Goal: Task Accomplishment & Management: Manage account settings

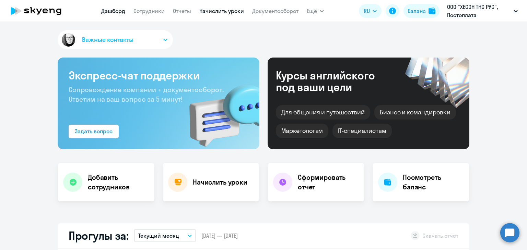
click at [232, 12] on link "Начислить уроки" at bounding box center [221, 11] width 45 height 7
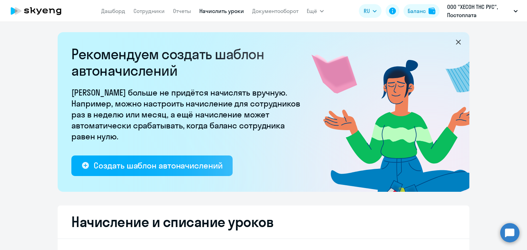
select select "10"
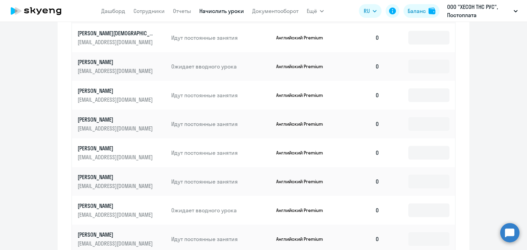
scroll to position [343, 0]
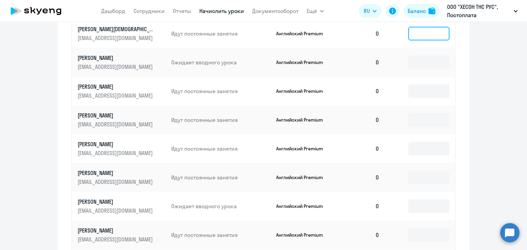
click at [425, 34] on input at bounding box center [428, 34] width 41 height 14
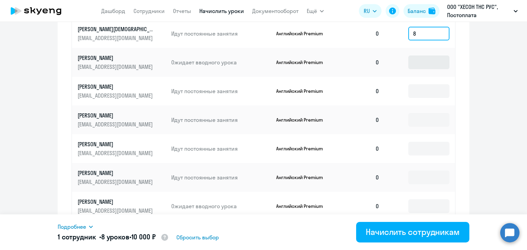
type input "8"
click at [427, 62] on input at bounding box center [428, 63] width 41 height 14
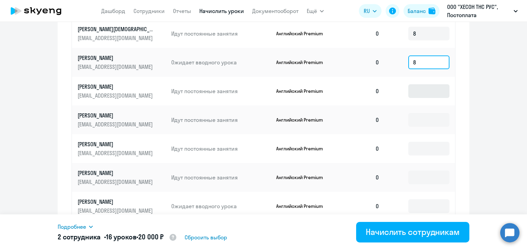
type input "8"
click at [427, 90] on input at bounding box center [428, 91] width 41 height 14
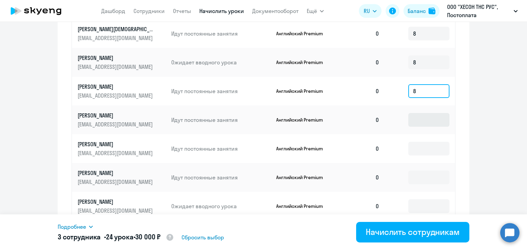
type input "8"
click at [423, 117] on input at bounding box center [428, 120] width 41 height 14
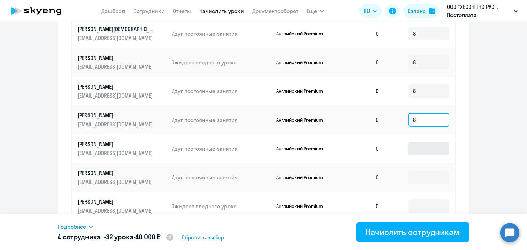
type input "8"
click at [427, 151] on input at bounding box center [428, 149] width 41 height 14
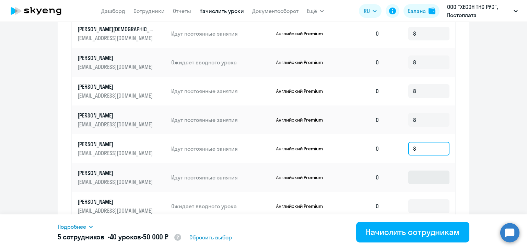
type input "8"
click at [427, 179] on input at bounding box center [428, 178] width 41 height 14
type input "8"
click at [427, 203] on input at bounding box center [428, 207] width 41 height 14
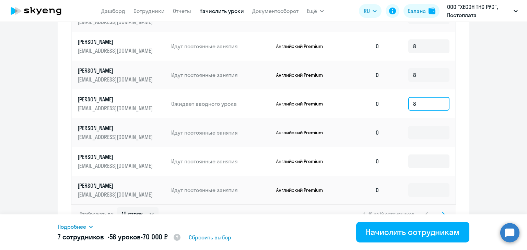
scroll to position [446, 0]
type input "8"
click at [424, 135] on input at bounding box center [428, 132] width 41 height 14
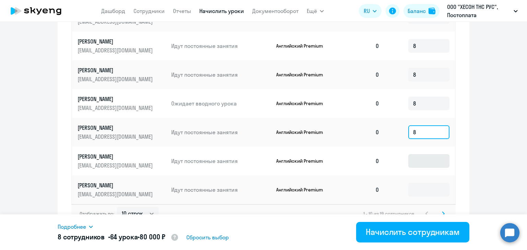
type input "8"
click at [420, 159] on input at bounding box center [428, 161] width 41 height 14
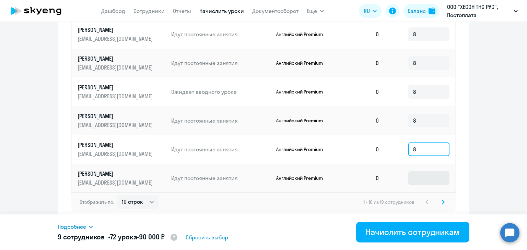
type input "8"
click at [422, 177] on input at bounding box center [428, 178] width 41 height 14
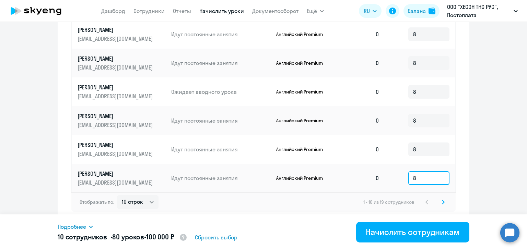
type input "8"
click at [442, 202] on icon at bounding box center [443, 202] width 2 height 4
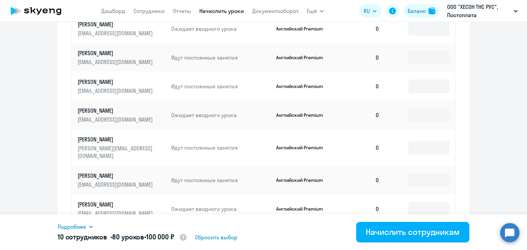
scroll to position [257, 0]
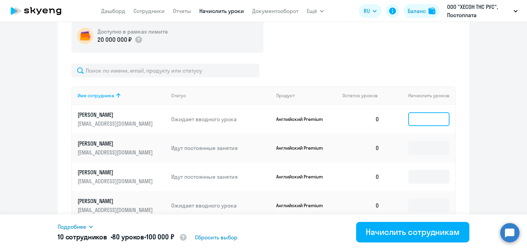
click at [423, 121] on input at bounding box center [428, 119] width 41 height 14
type input "8"
click at [422, 144] on input at bounding box center [428, 148] width 41 height 14
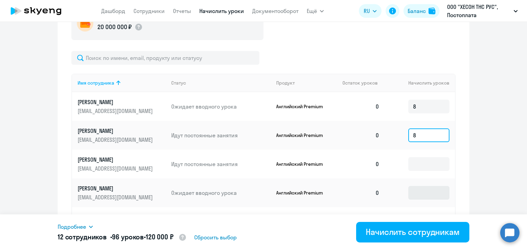
scroll to position [291, 0]
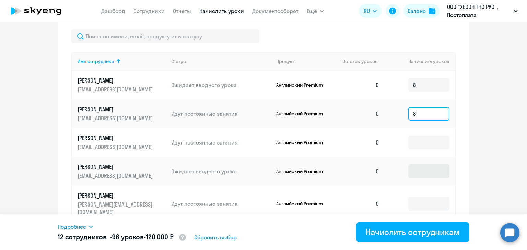
type input "8"
click at [422, 167] on input at bounding box center [428, 172] width 41 height 14
click at [423, 142] on input at bounding box center [428, 143] width 41 height 14
type input "8"
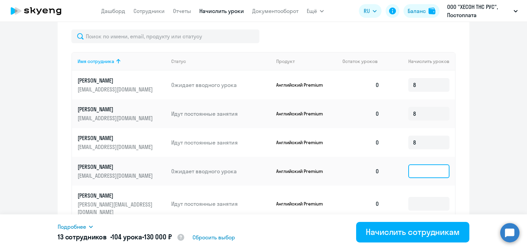
click at [422, 171] on input at bounding box center [428, 172] width 41 height 14
type input "8"
click at [424, 198] on input at bounding box center [428, 204] width 41 height 14
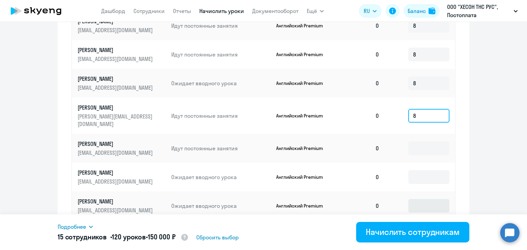
scroll to position [394, 0]
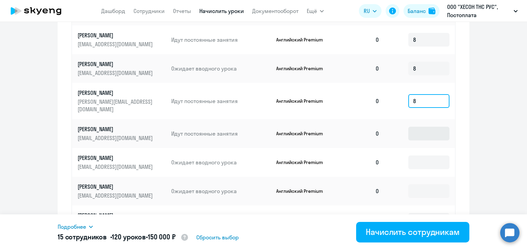
type input "8"
click at [422, 127] on input at bounding box center [428, 134] width 41 height 14
type input "8"
click at [420, 158] on input at bounding box center [428, 163] width 41 height 14
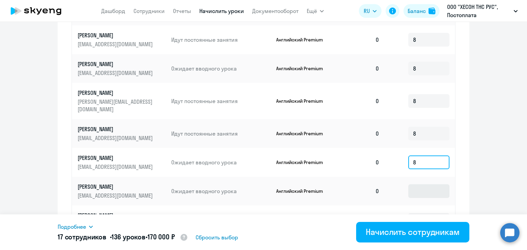
type input "8"
click at [423, 184] on input at bounding box center [428, 191] width 41 height 14
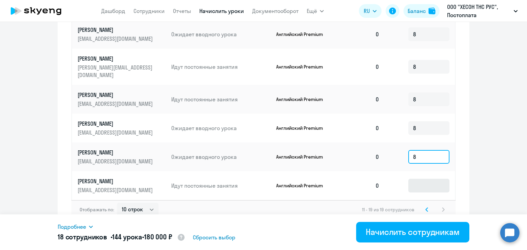
type input "8"
click at [423, 179] on input at bounding box center [428, 186] width 41 height 14
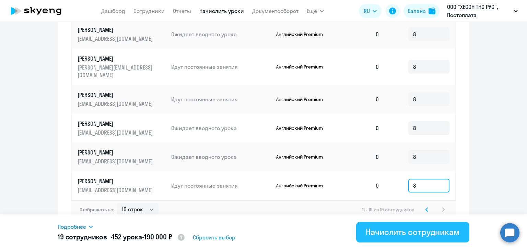
type input "8"
click at [394, 235] on div "Начислить сотрудникам" at bounding box center [413, 232] width 94 height 11
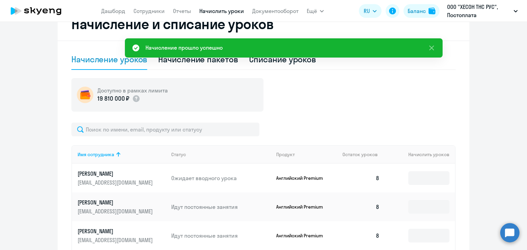
scroll to position [189, 0]
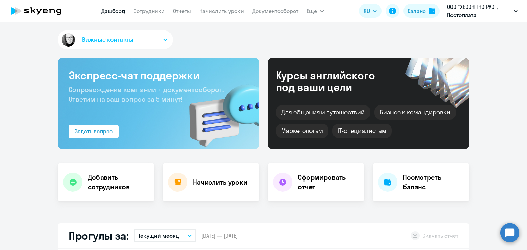
select select "30"
click at [211, 10] on link "Начислить уроки" at bounding box center [221, 11] width 45 height 7
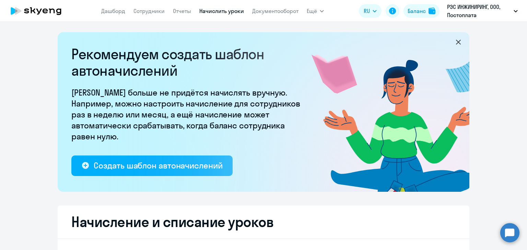
select select "10"
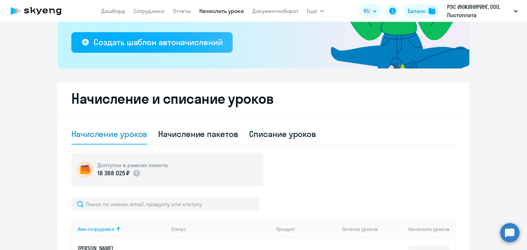
scroll to position [206, 0]
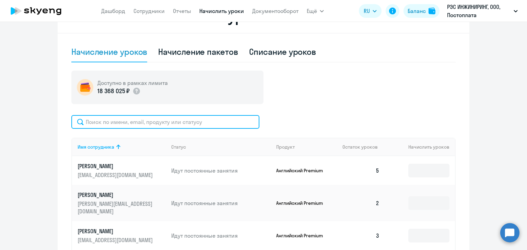
click at [129, 120] on input "text" at bounding box center [165, 122] width 188 height 14
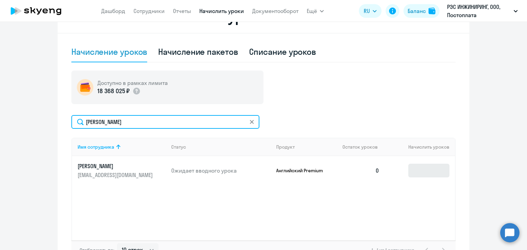
type input "денис"
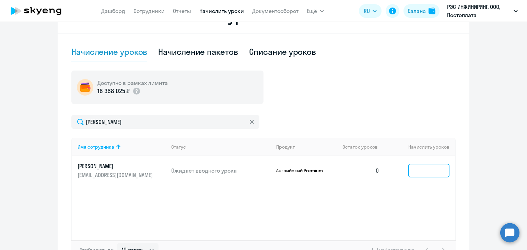
click at [429, 165] on input at bounding box center [428, 171] width 41 height 14
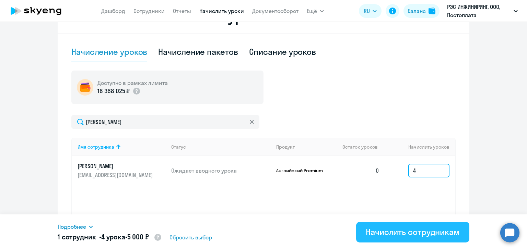
type input "4"
click at [396, 234] on div "Начислить сотрудникам" at bounding box center [413, 232] width 94 height 11
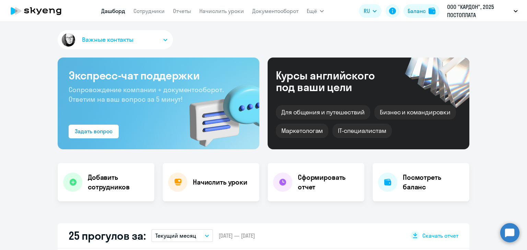
select select "30"
click at [149, 14] on app-menu-item-link "Сотрудники" at bounding box center [148, 11] width 31 height 9
click at [151, 10] on link "Сотрудники" at bounding box center [148, 11] width 31 height 7
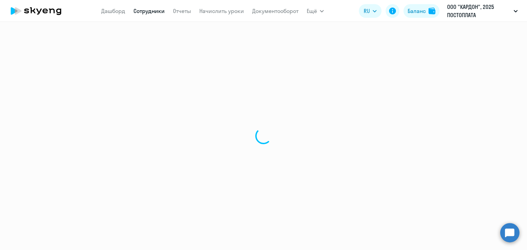
select select "30"
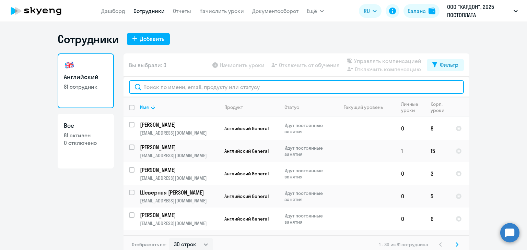
click at [160, 89] on input "text" at bounding box center [296, 87] width 335 height 14
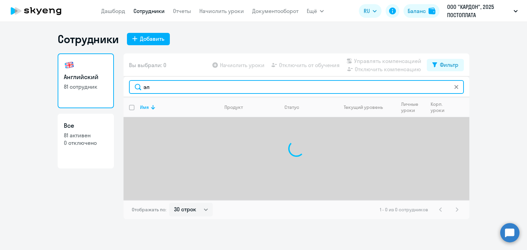
type input "э"
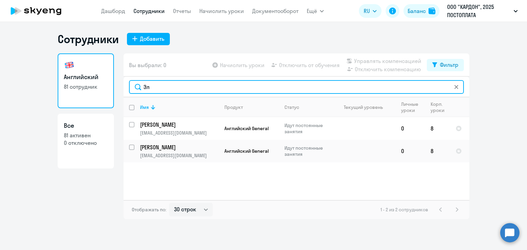
drag, startPoint x: 147, startPoint y: 88, endPoint x: 129, endPoint y: 85, distance: 18.8
click at [129, 85] on div "Эл" at bounding box center [296, 87] width 346 height 21
type input "л"
type input "торо"
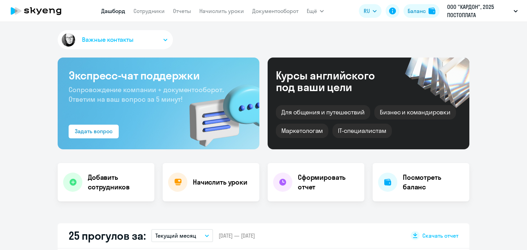
select select "30"
click at [147, 13] on link "Сотрудники" at bounding box center [148, 11] width 31 height 7
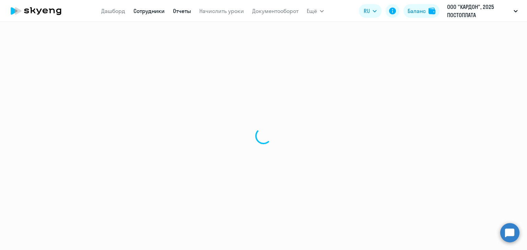
select select "30"
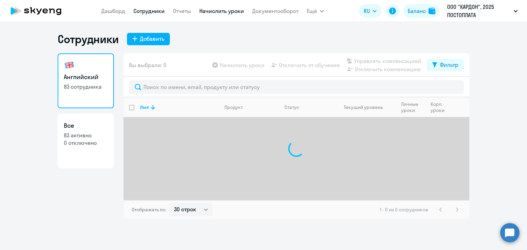
click at [215, 12] on link "Начислить уроки" at bounding box center [221, 11] width 45 height 7
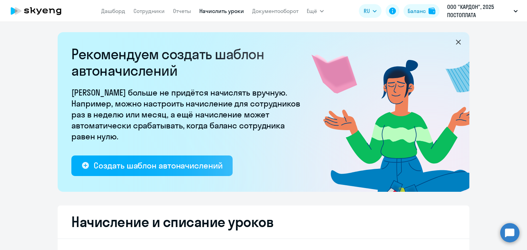
select select "10"
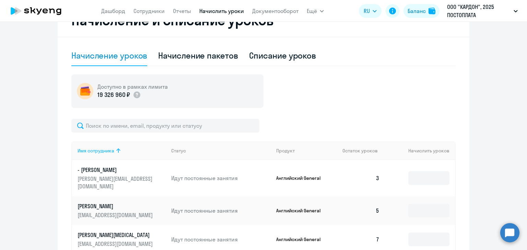
scroll to position [206, 0]
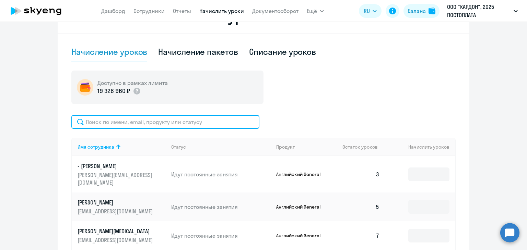
click at [110, 119] on input "text" at bounding box center [165, 122] width 188 height 14
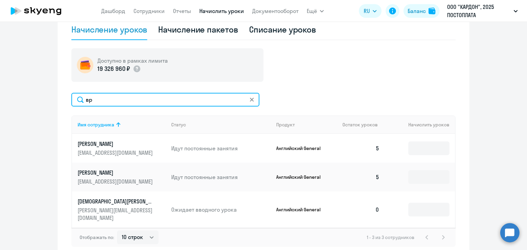
scroll to position [240, 0]
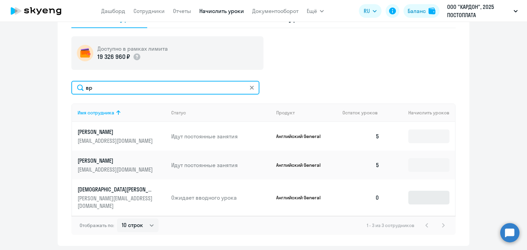
type input "вр"
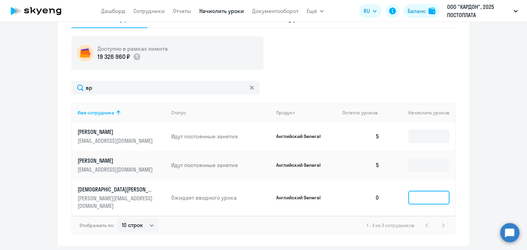
click at [431, 199] on input at bounding box center [428, 198] width 41 height 14
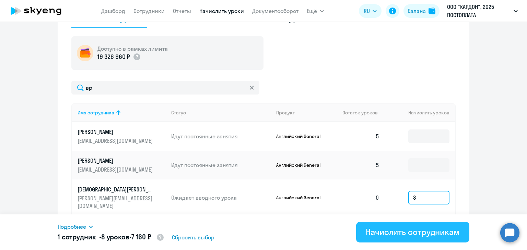
type input "8"
click at [406, 234] on div "Начислить сотрудникам" at bounding box center [413, 232] width 94 height 11
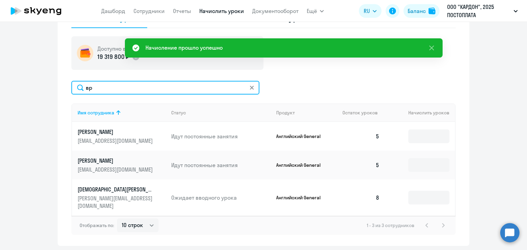
click at [95, 88] on input "вр" at bounding box center [165, 88] width 188 height 14
type input "в"
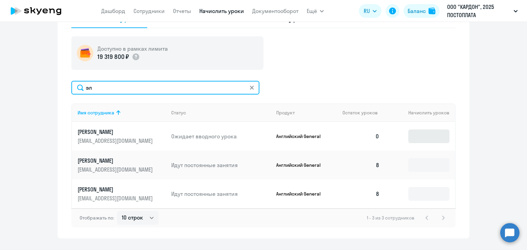
type input "эл"
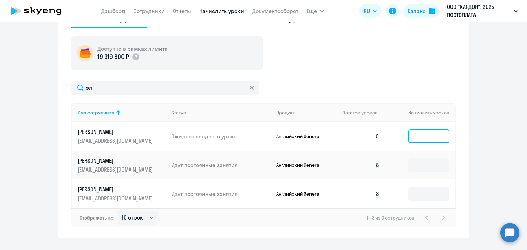
click at [426, 137] on input at bounding box center [428, 137] width 41 height 14
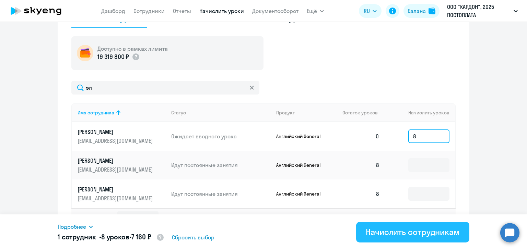
type input "8"
click at [393, 234] on div "Начислить сотрудникам" at bounding box center [413, 232] width 94 height 11
